Goal: Find specific page/section: Find specific page/section

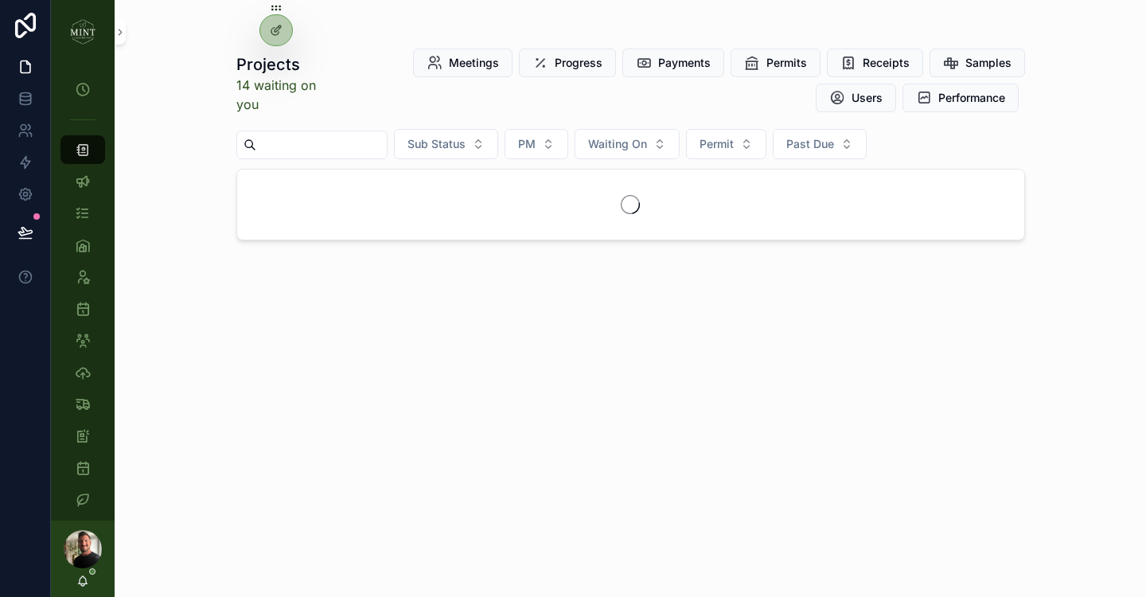
click at [345, 146] on input "scrollable content" at bounding box center [321, 145] width 131 height 22
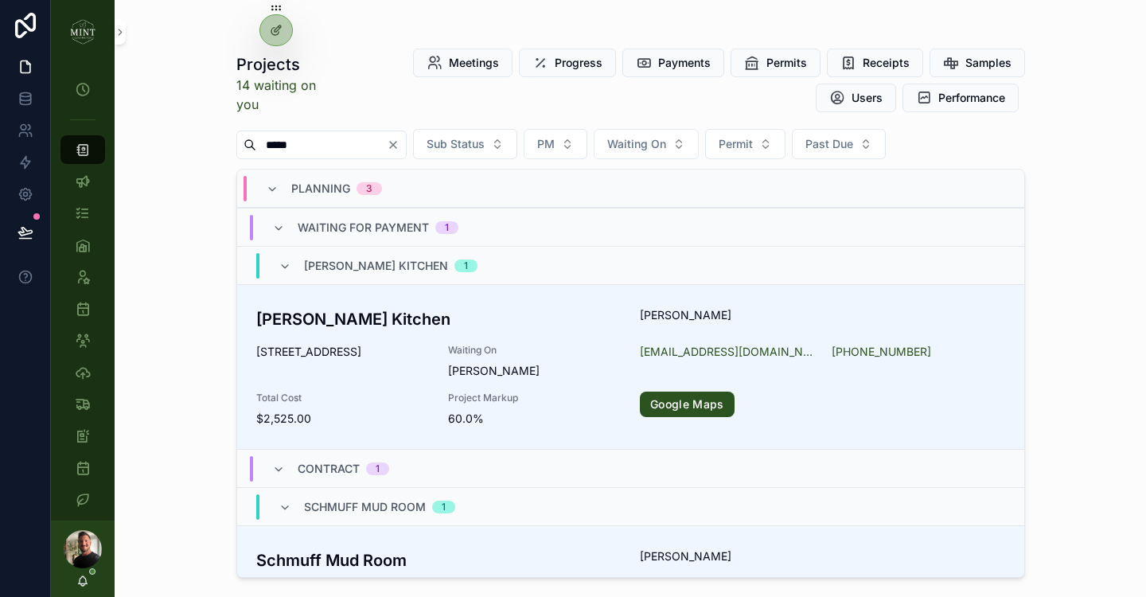
type input "******"
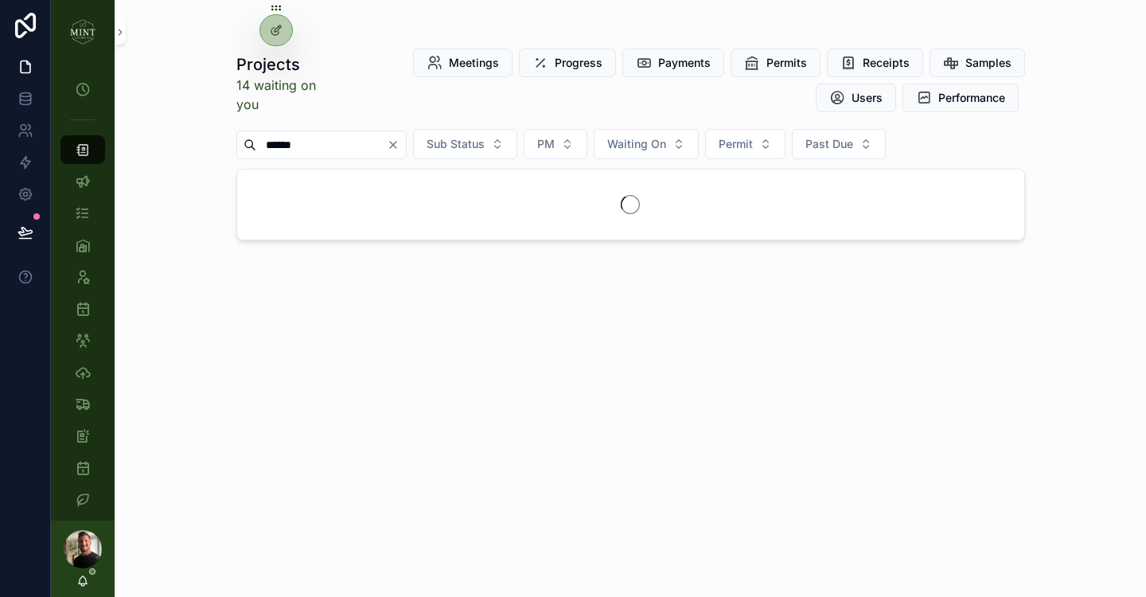
type input "******"
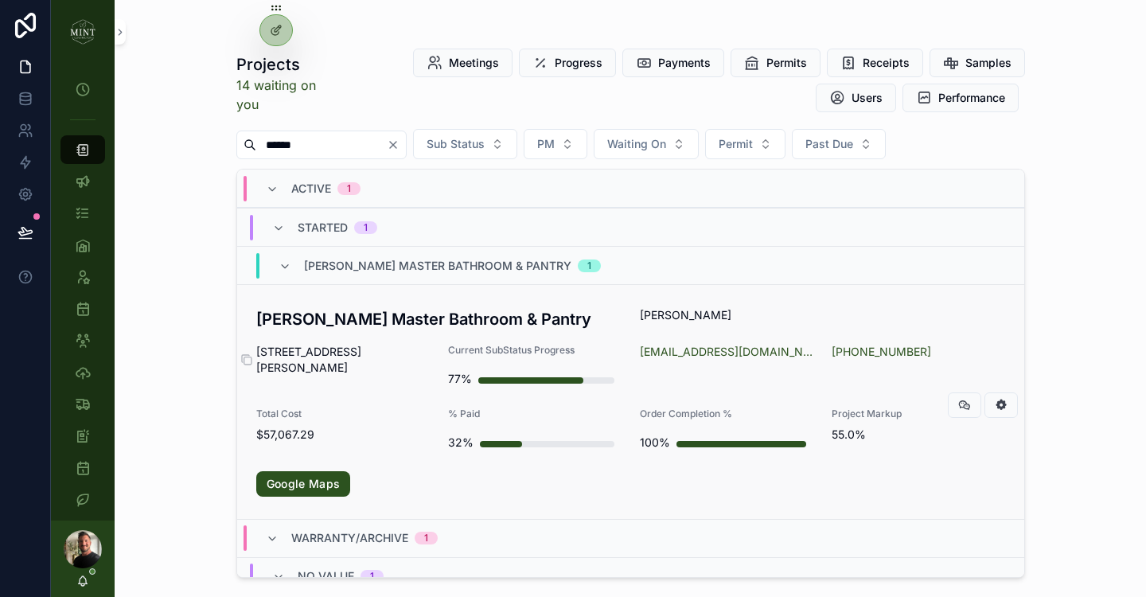
click at [379, 346] on span "[STREET_ADDRESS][PERSON_NAME]" at bounding box center [342, 360] width 173 height 32
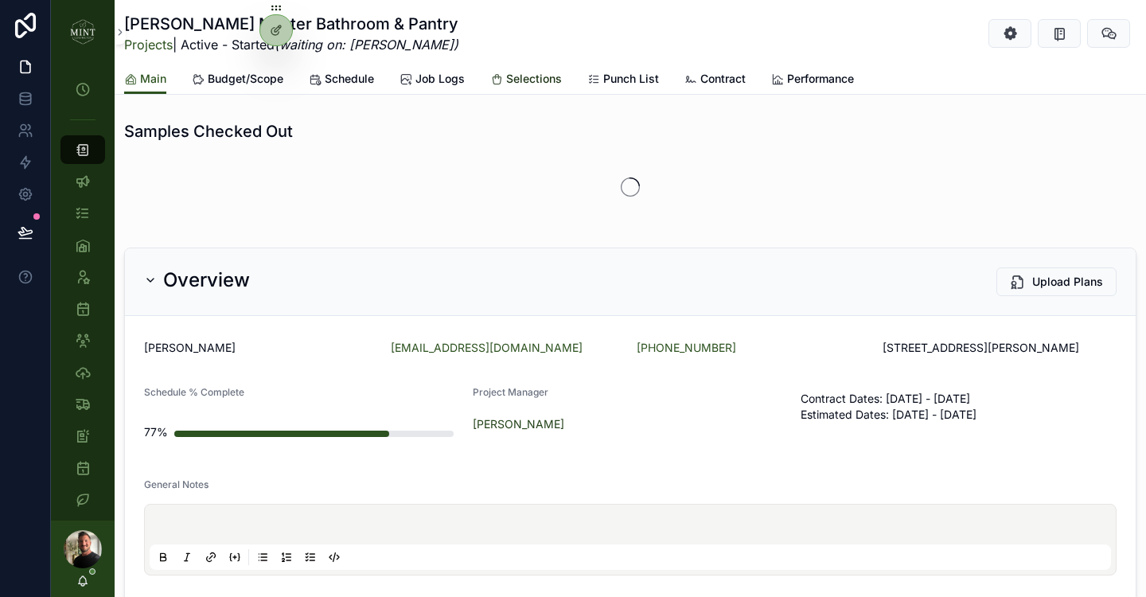
click at [541, 83] on span "Selections" at bounding box center [534, 79] width 56 height 16
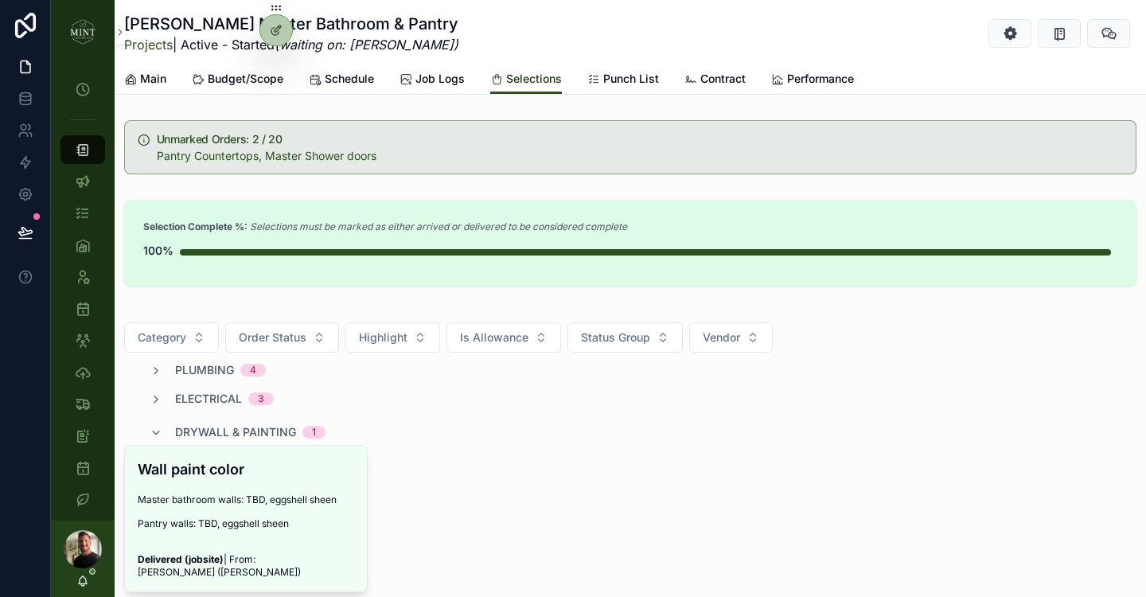
scroll to position [189, 0]
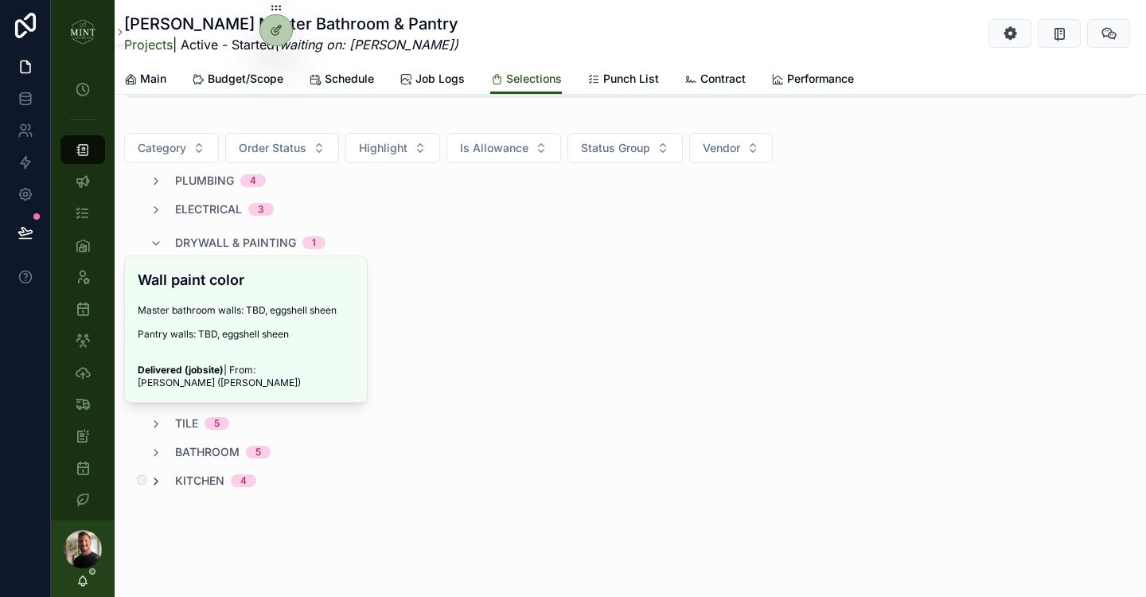
click at [159, 485] on icon "scrollable content" at bounding box center [156, 481] width 13 height 13
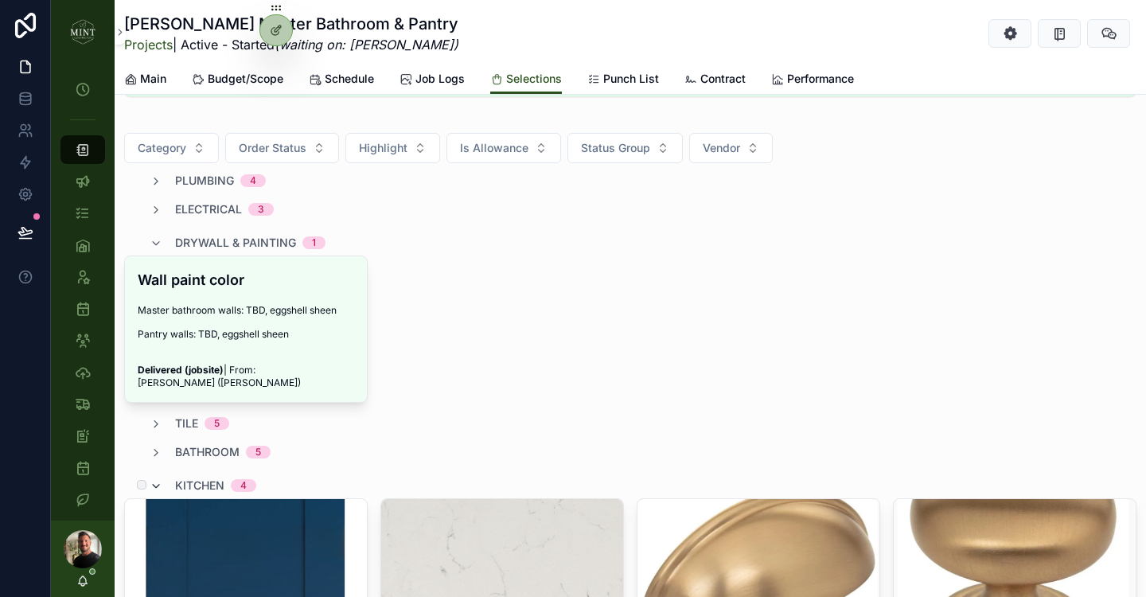
click at [159, 482] on icon "scrollable content" at bounding box center [156, 486] width 13 height 13
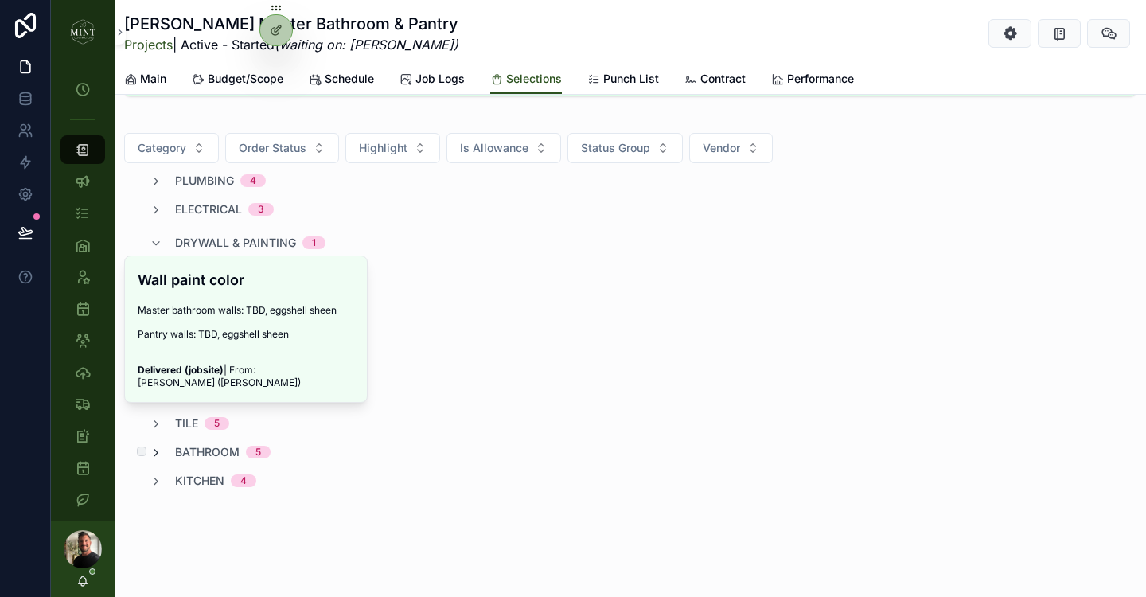
click at [160, 452] on icon "scrollable content" at bounding box center [156, 453] width 13 height 13
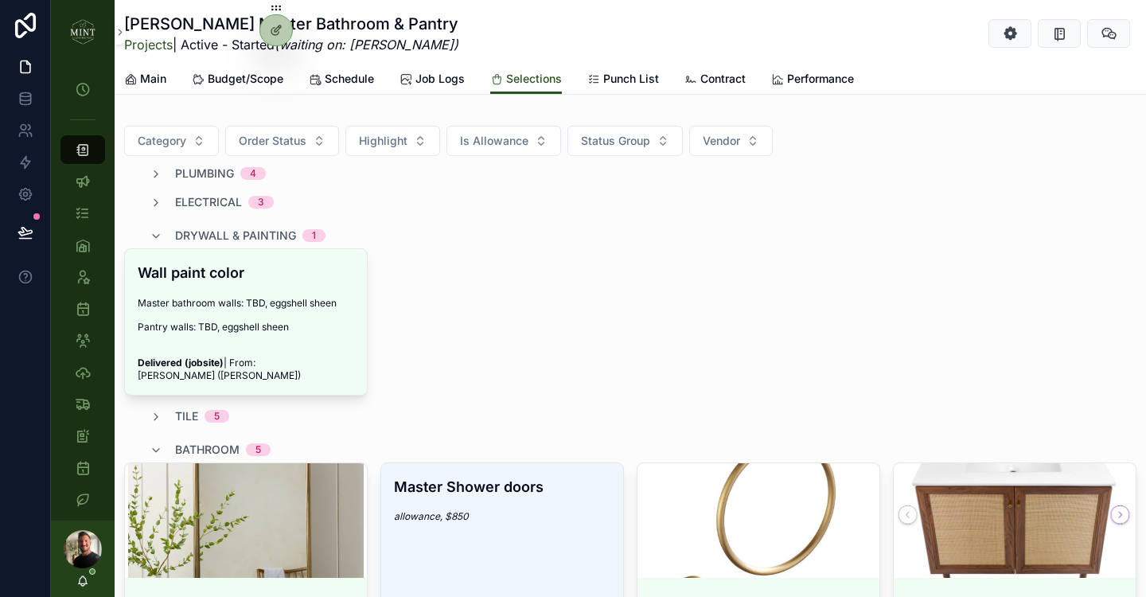
scroll to position [97, 0]
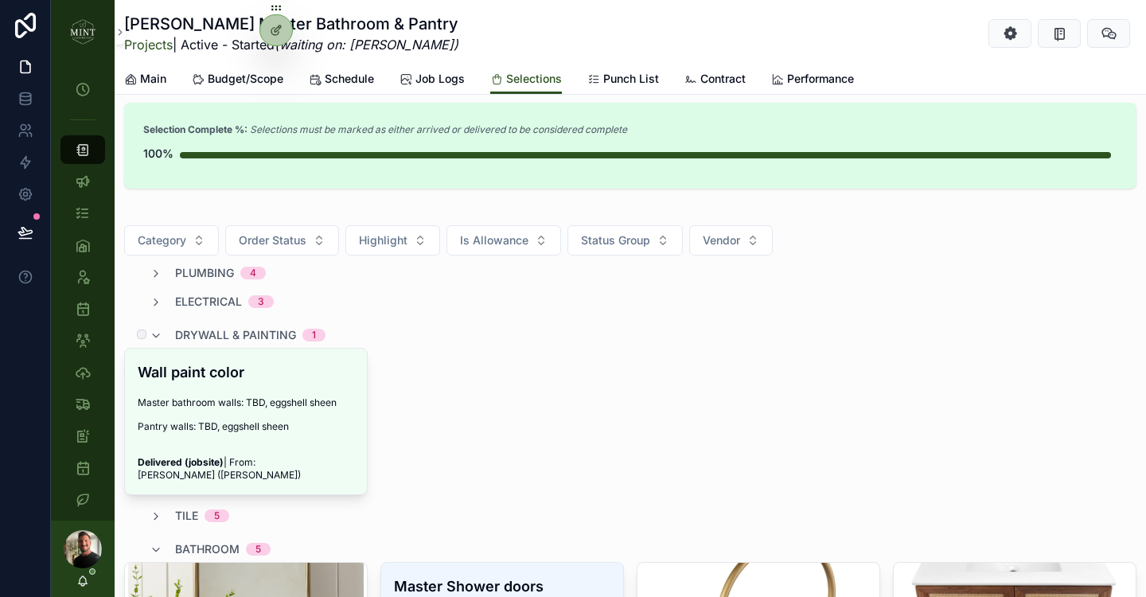
click at [162, 334] on div "drywall & painting 1" at bounding box center [238, 334] width 176 height 25
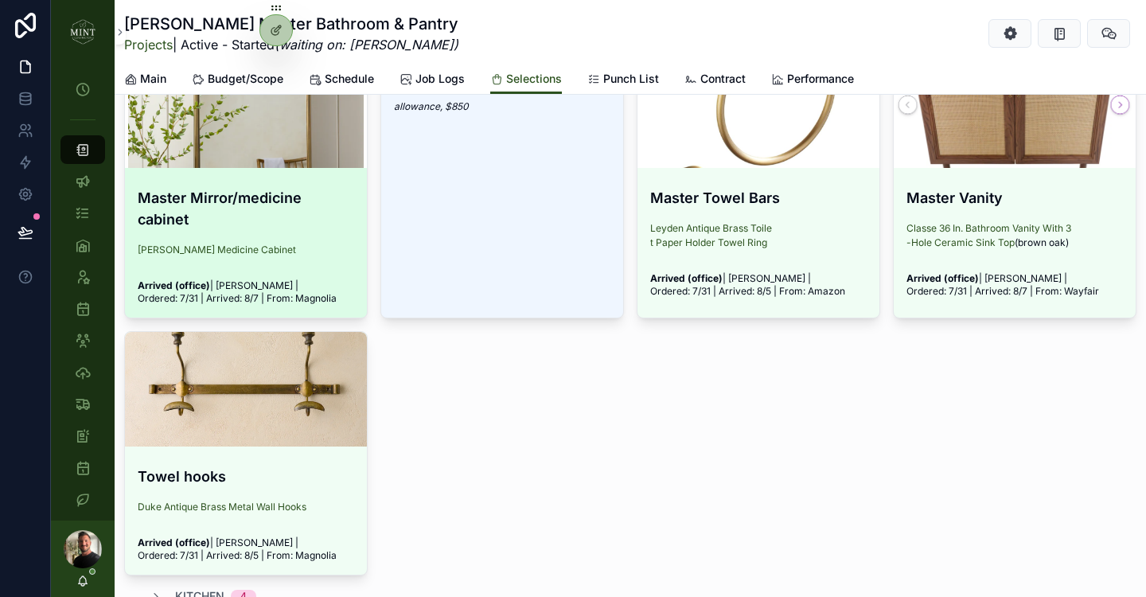
scroll to position [565, 0]
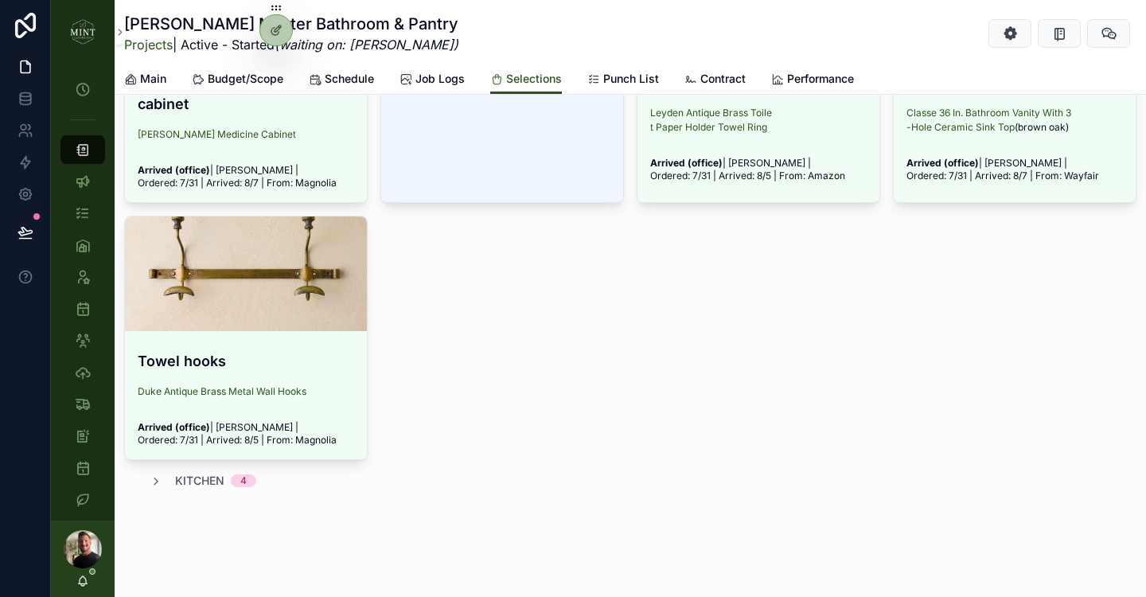
click at [192, 472] on div "plumbing 4 electrical 3 drywall & painting 1 tile 5 bathroom 5 Master Mirror/me…" at bounding box center [630, 143] width 1013 height 692
click at [193, 477] on span "kitchen" at bounding box center [199, 481] width 49 height 16
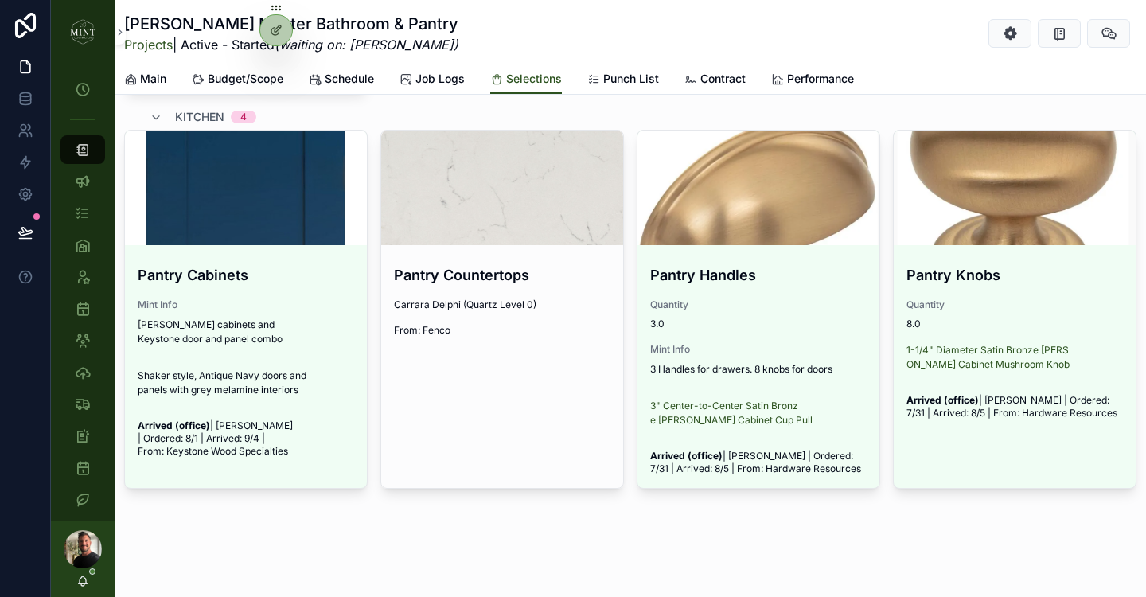
scroll to position [791, 0]
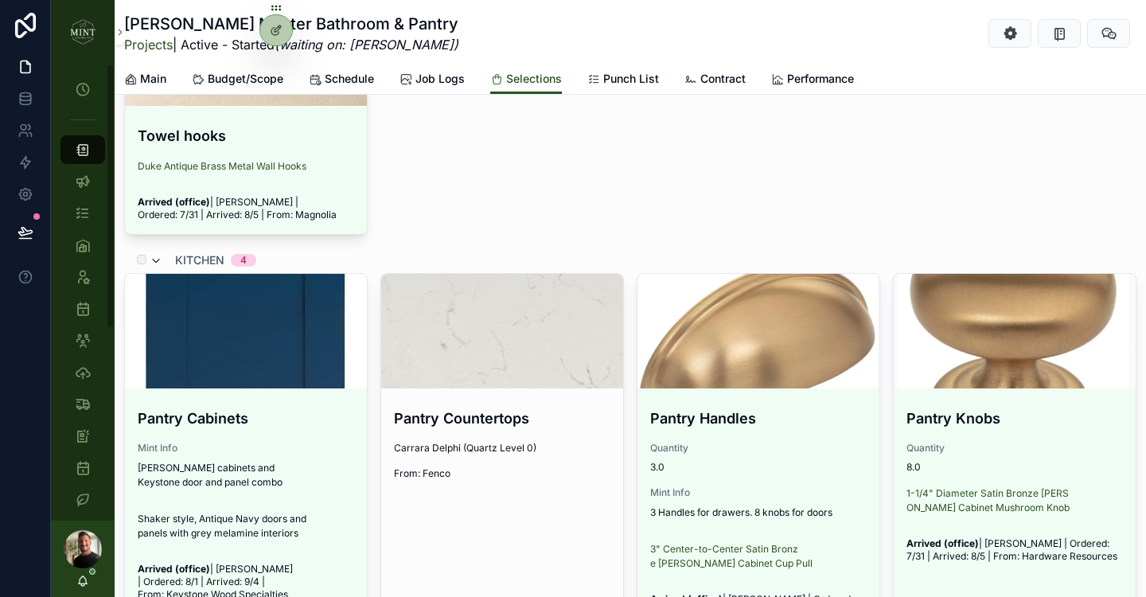
click at [156, 261] on icon "scrollable content" at bounding box center [156, 261] width 13 height 13
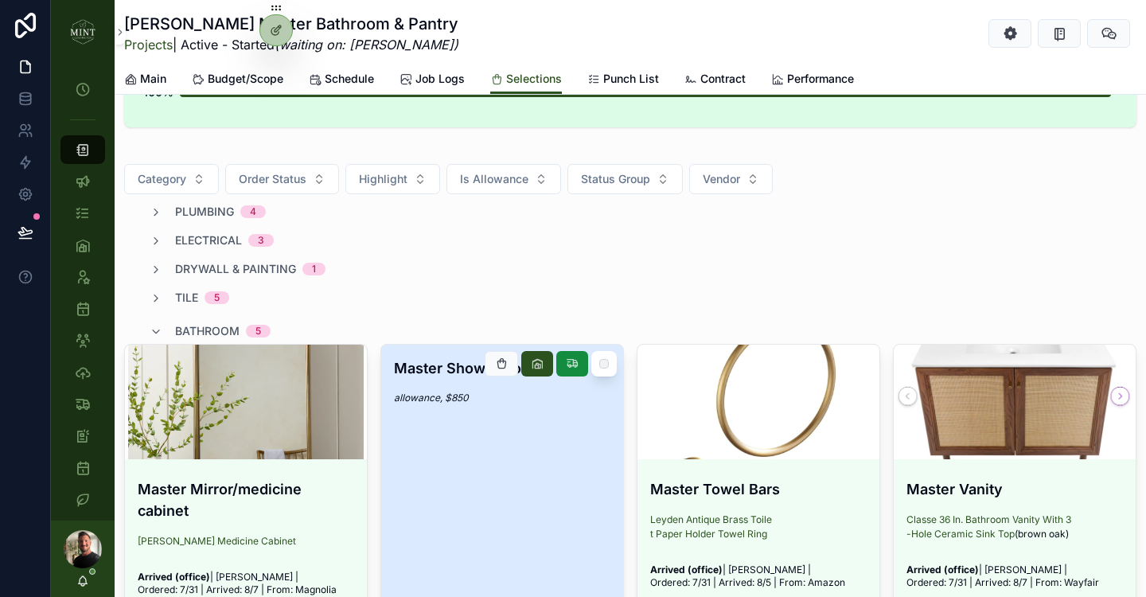
scroll to position [89, 0]
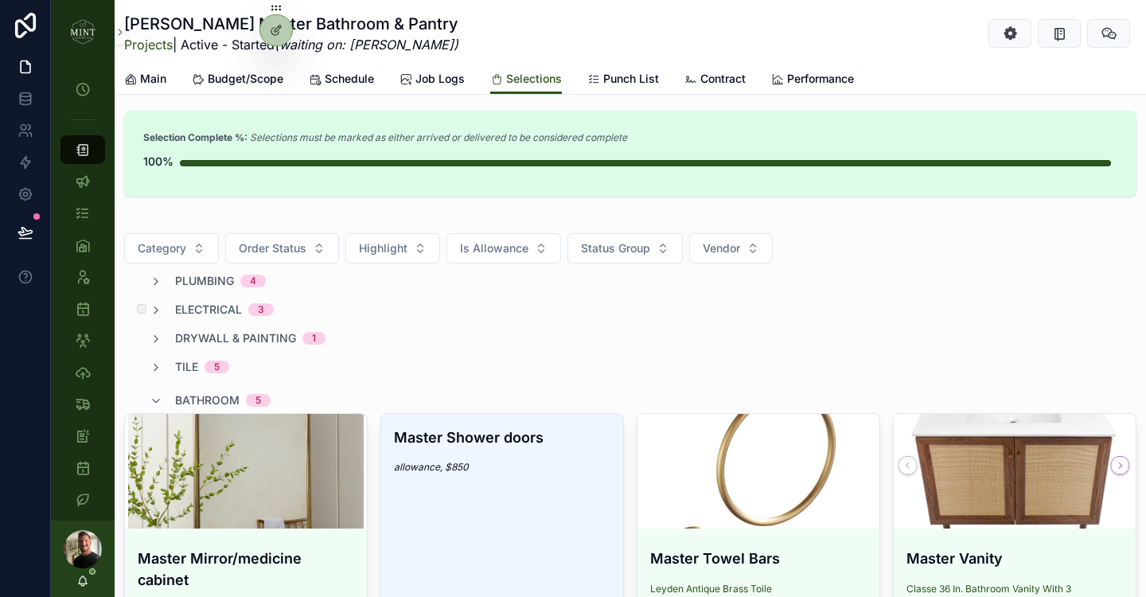
click at [180, 307] on span "electrical" at bounding box center [208, 310] width 67 height 16
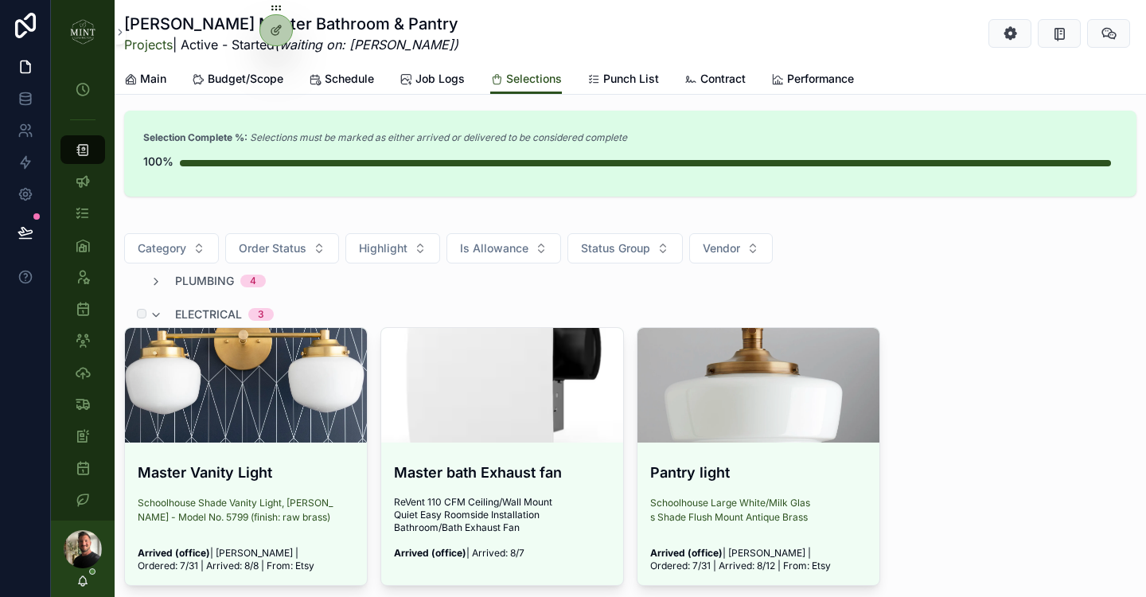
click at [178, 310] on span "electrical" at bounding box center [208, 315] width 67 height 16
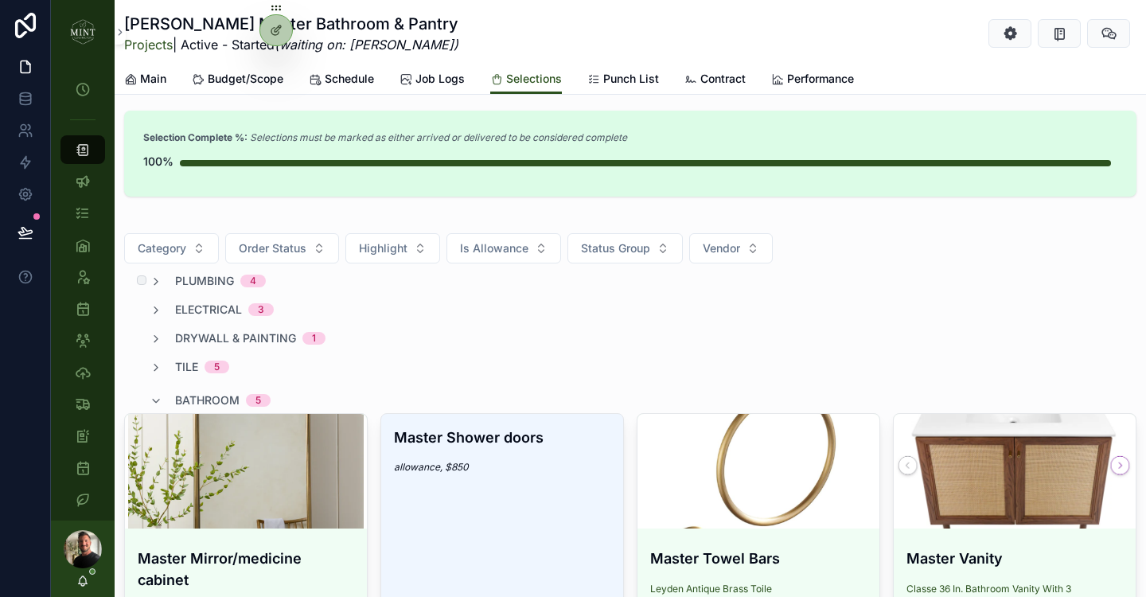
click at [175, 280] on span "plumbing" at bounding box center [204, 281] width 59 height 16
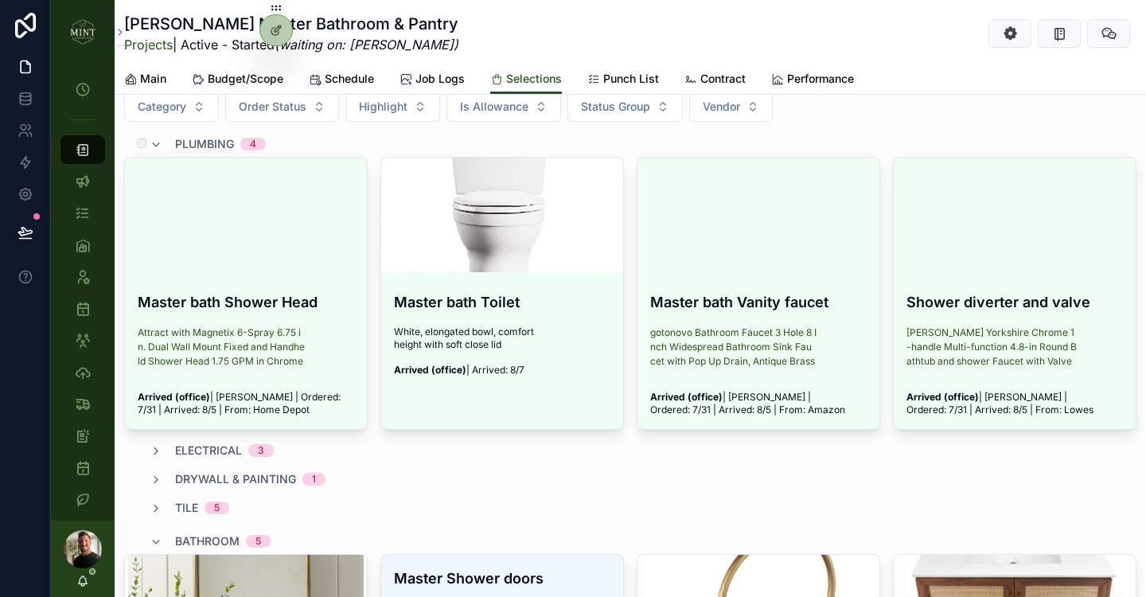
scroll to position [253, 0]
